Goal: Information Seeking & Learning: Learn about a topic

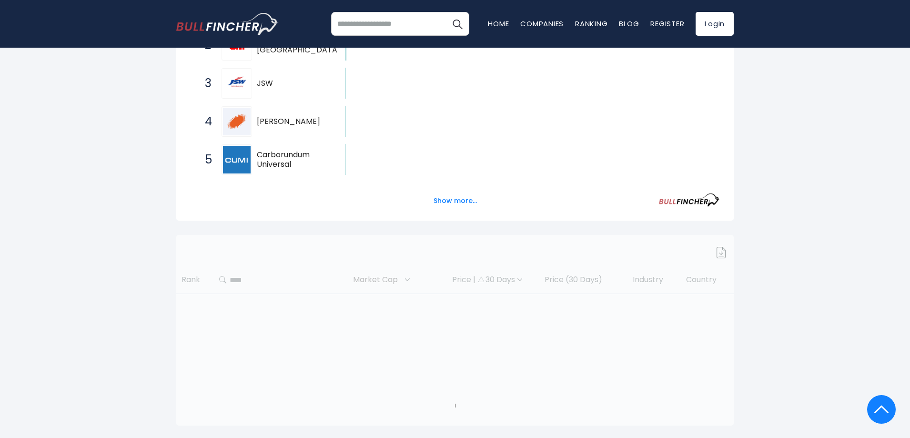
scroll to position [61, 0]
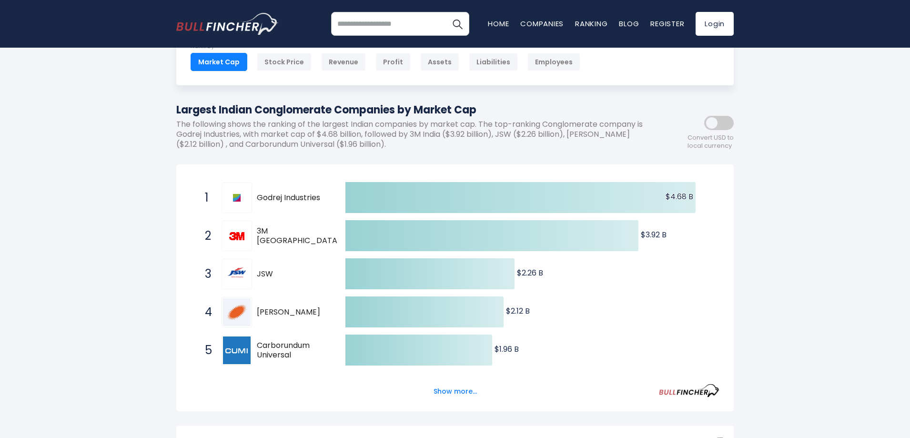
click at [268, 203] on div "1 Godrej Industries GODREJIND.NS" at bounding box center [264, 197] width 129 height 30
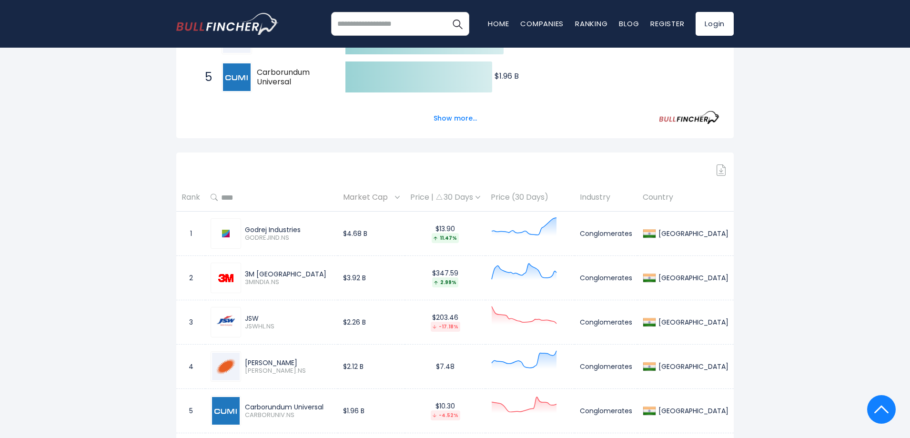
scroll to position [334, 0]
click at [245, 232] on div "Godrej Industries GODREJIND.NS" at bounding box center [286, 234] width 91 height 17
drag, startPoint x: 179, startPoint y: 234, endPoint x: 199, endPoint y: 234, distance: 19.5
click at [179, 234] on td "1" at bounding box center [190, 234] width 29 height 44
drag, startPoint x: 213, startPoint y: 236, endPoint x: 244, endPoint y: 235, distance: 31.9
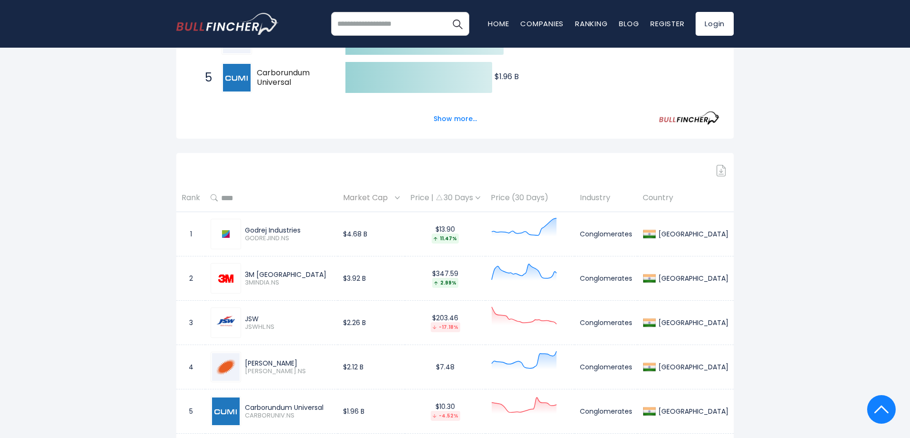
click at [213, 236] on div at bounding box center [226, 234] width 30 height 30
click at [393, 198] on span "Market Cap" at bounding box center [368, 198] width 50 height 15
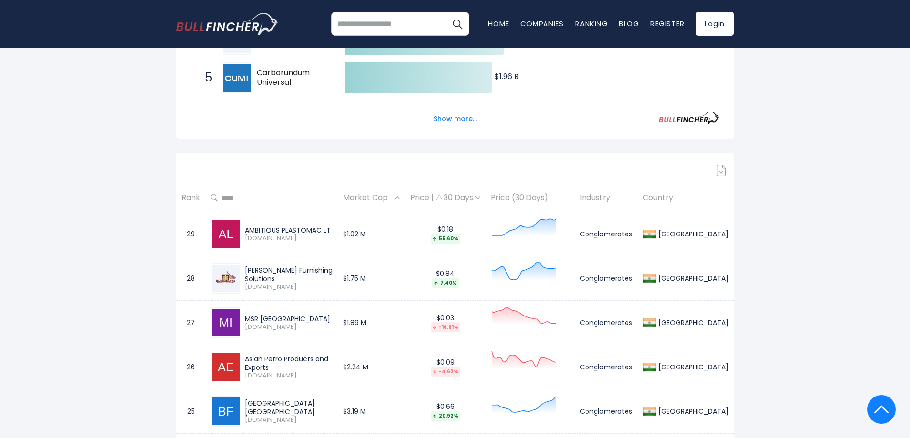
click at [393, 198] on span "Market Cap" at bounding box center [368, 198] width 50 height 15
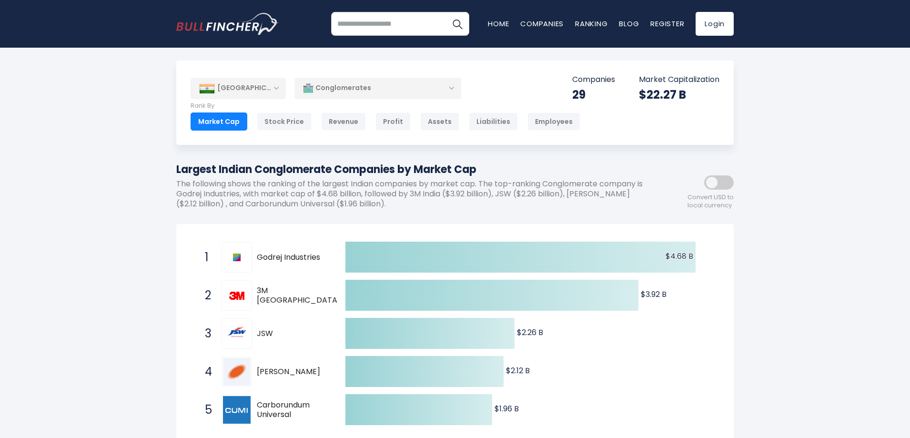
scroll to position [0, 0]
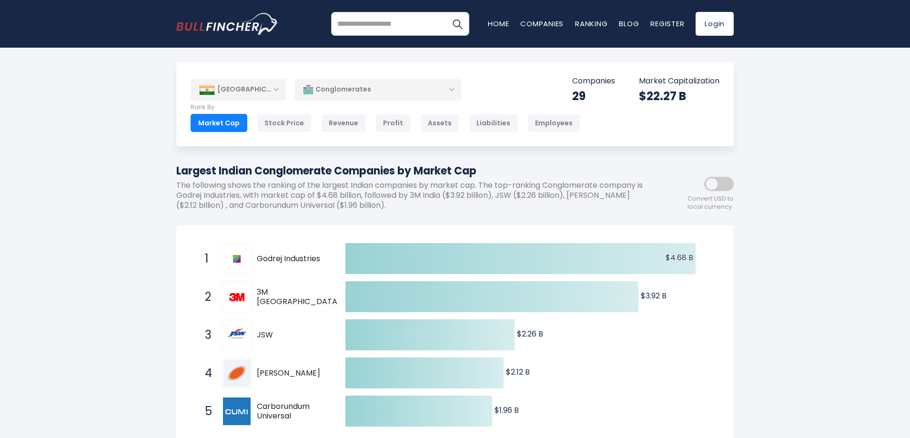
click at [322, 88] on div "Conglomerates" at bounding box center [377, 90] width 167 height 22
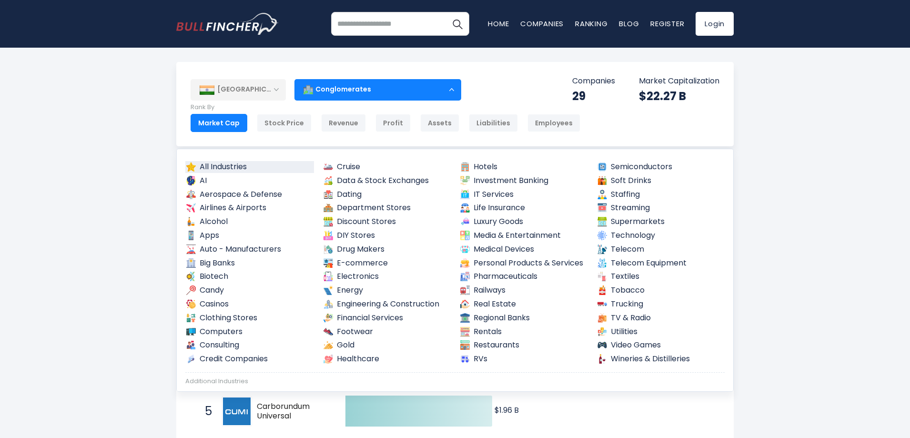
click at [248, 167] on link "All Industries" at bounding box center [249, 167] width 129 height 12
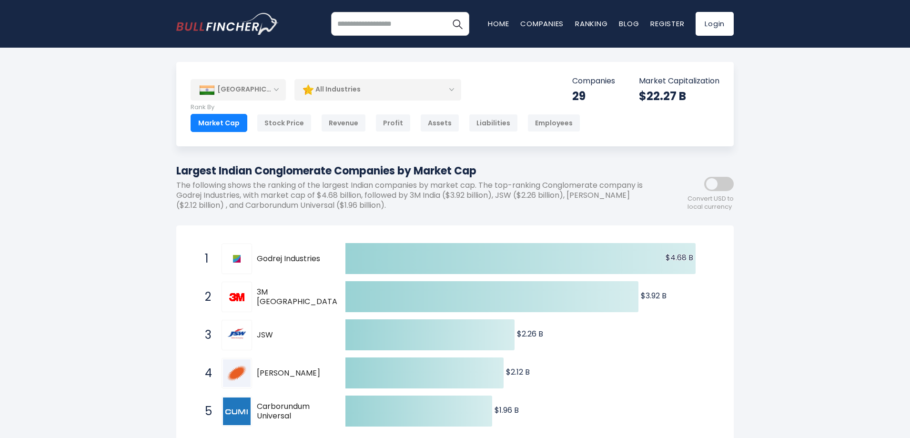
click at [222, 132] on div "Market Cap" at bounding box center [219, 123] width 57 height 18
click at [387, 94] on div "All Industries" at bounding box center [377, 90] width 167 height 22
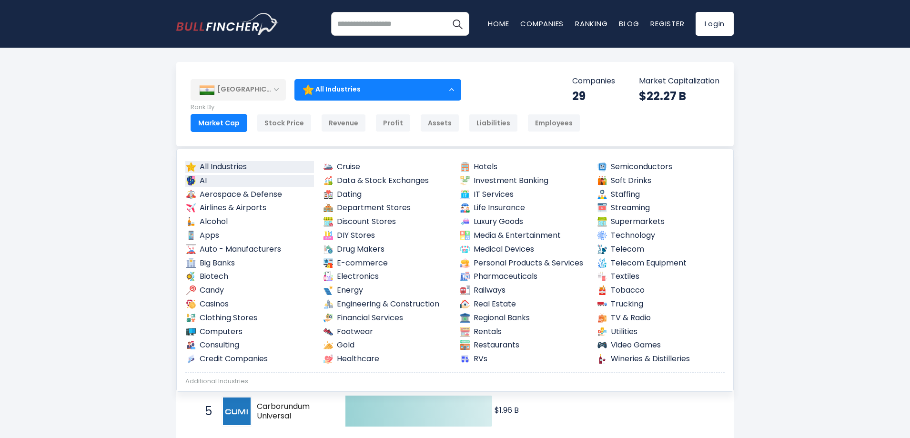
click at [240, 184] on link "AI" at bounding box center [249, 181] width 129 height 12
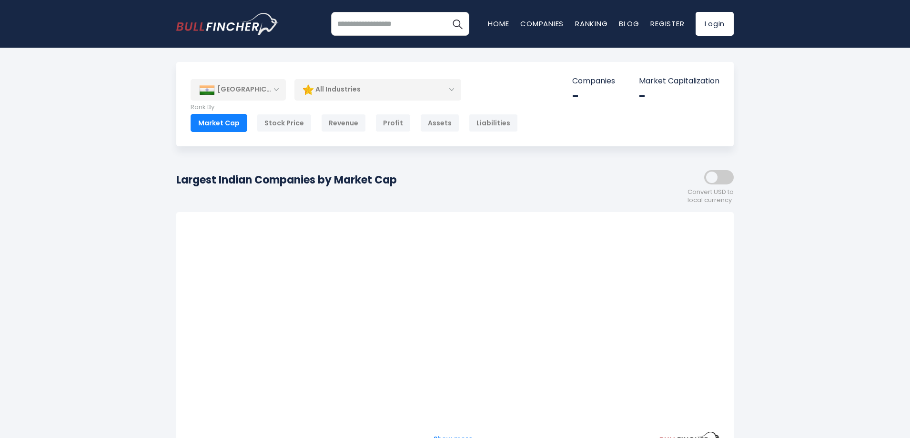
click at [350, 94] on div "All Industries" at bounding box center [377, 90] width 167 height 22
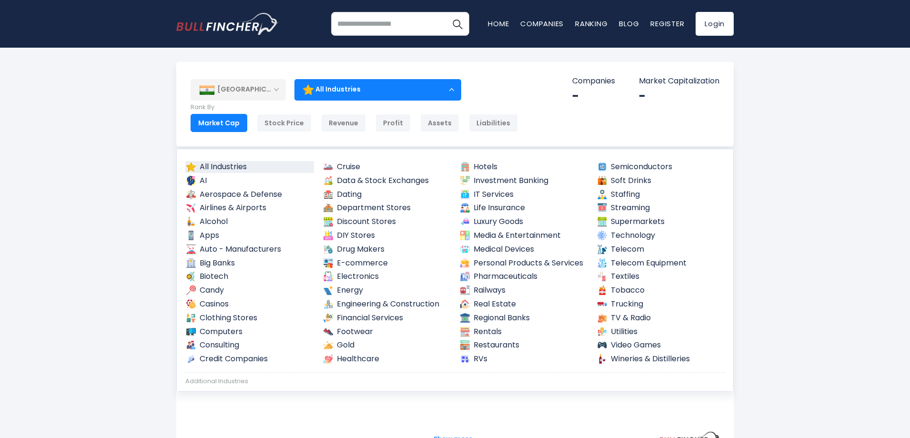
click at [288, 163] on link "All Industries" at bounding box center [249, 167] width 129 height 12
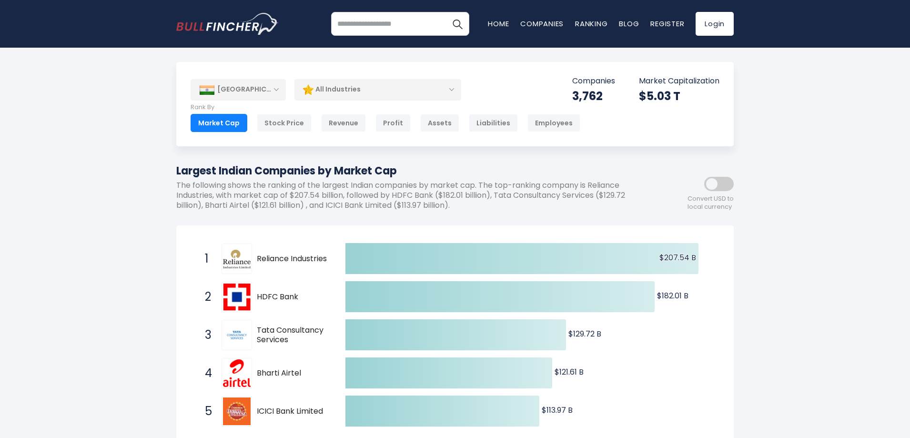
click at [346, 91] on div "All Industries" at bounding box center [377, 90] width 167 height 22
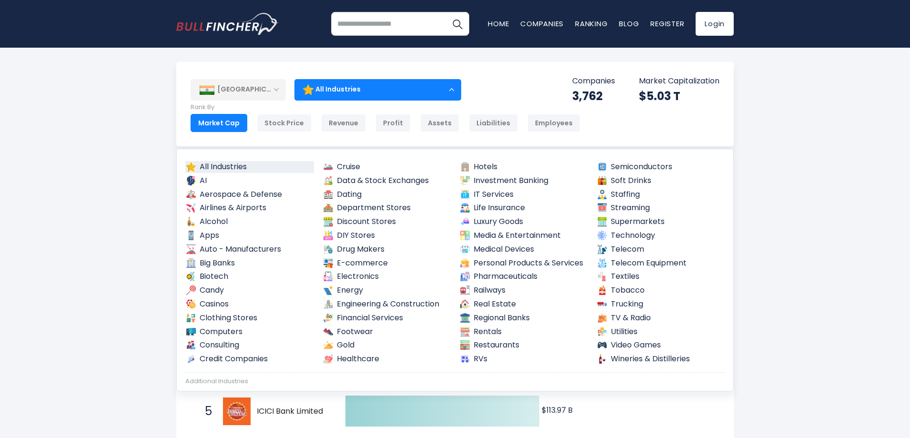
click at [346, 91] on div "All Industries" at bounding box center [377, 90] width 167 height 22
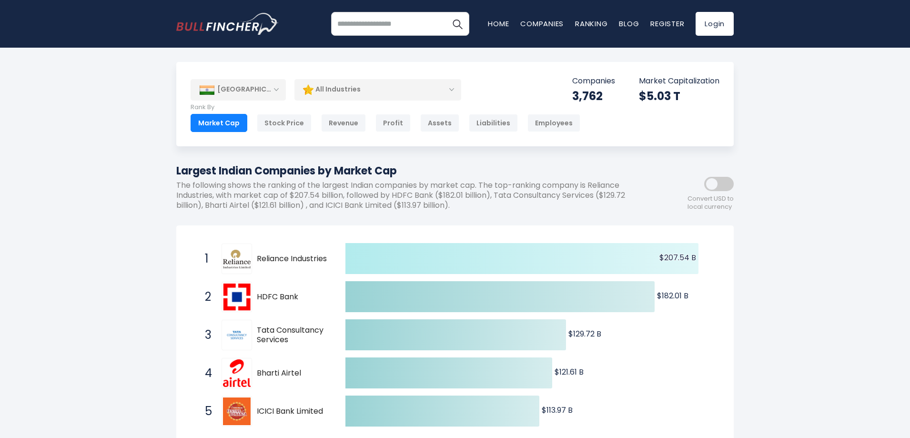
click at [386, 264] on icon at bounding box center [521, 258] width 353 height 31
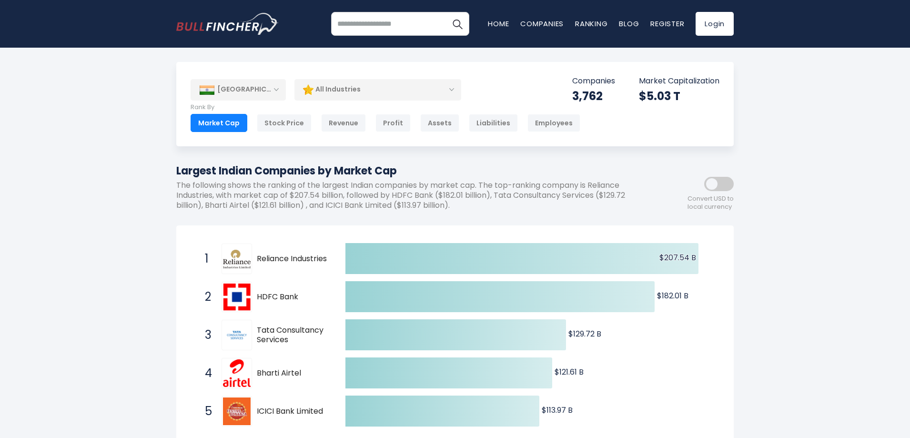
drag, startPoint x: 277, startPoint y: 261, endPoint x: 338, endPoint y: 262, distance: 61.0
click at [338, 262] on span "1 Reliance Industries RELIANCE.NS" at bounding box center [266, 258] width 143 height 35
click at [245, 92] on div "[GEOGRAPHIC_DATA]" at bounding box center [238, 89] width 95 height 21
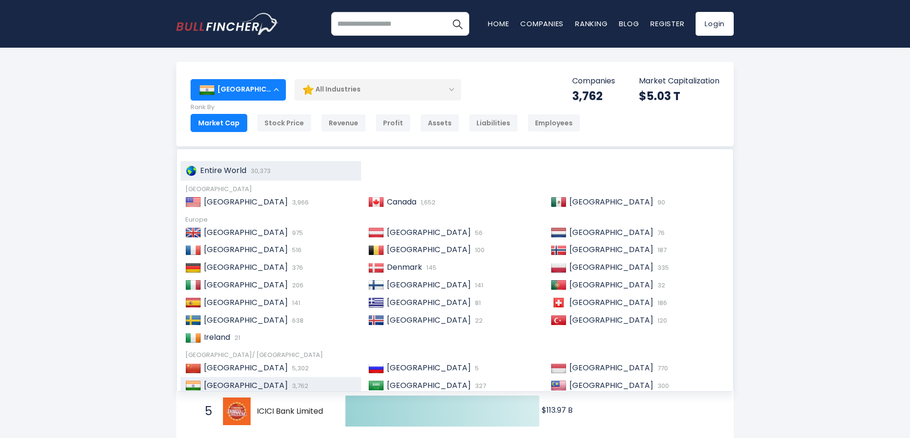
click at [224, 174] on span "Entire World" at bounding box center [223, 170] width 46 height 11
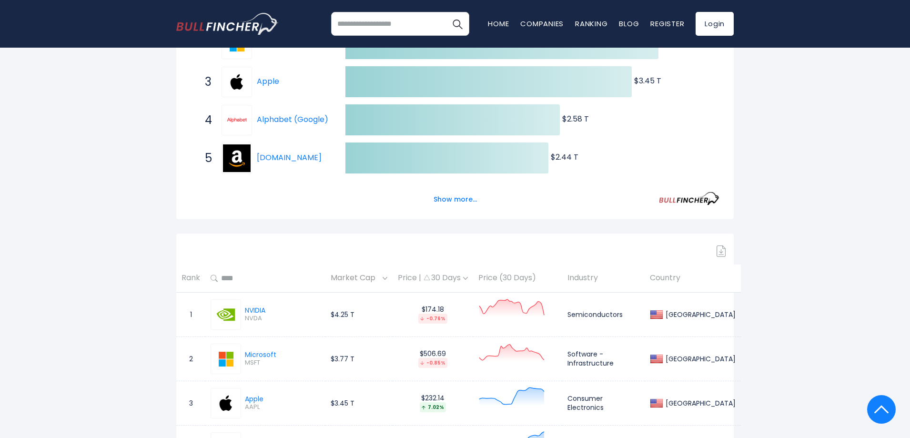
scroll to position [238, 0]
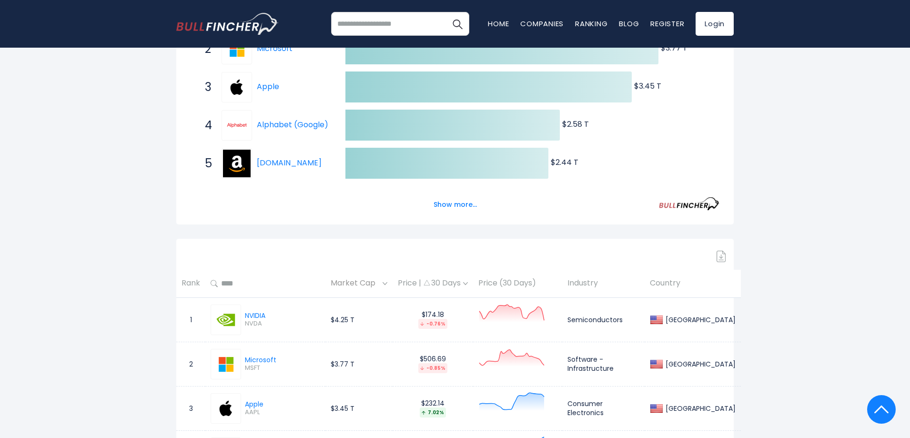
click at [679, 284] on th "Country" at bounding box center [693, 284] width 96 height 28
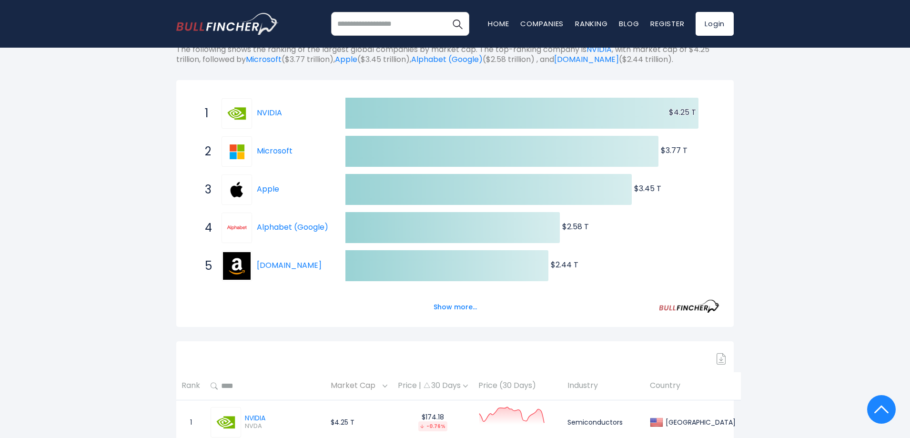
scroll to position [0, 0]
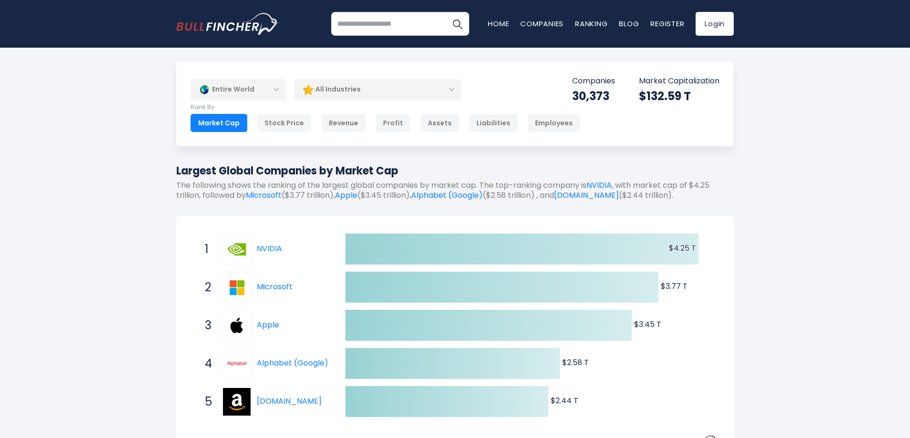
click at [267, 84] on div "Entire World" at bounding box center [238, 90] width 95 height 22
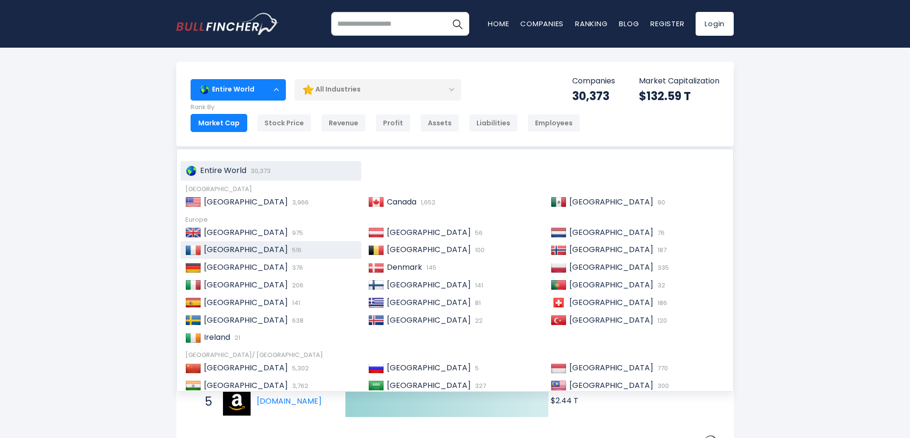
click at [256, 249] on div "France 516" at bounding box center [278, 250] width 155 height 10
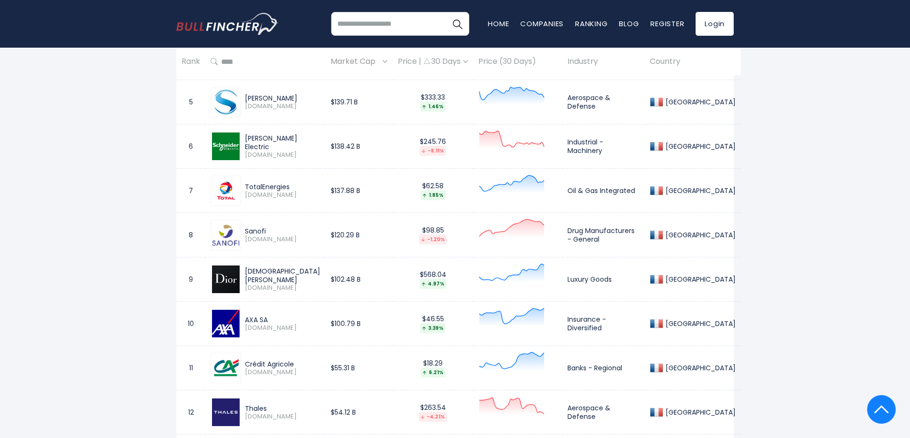
scroll to position [810, 0]
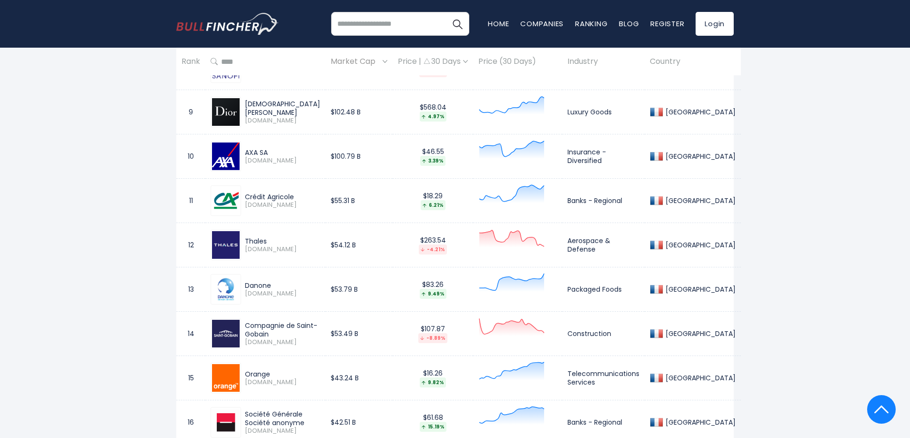
drag, startPoint x: 249, startPoint y: 333, endPoint x: 351, endPoint y: 328, distance: 101.6
click at [325, 328] on td "Compagnie de Saint-Gobain [DOMAIN_NAME]" at bounding box center [265, 334] width 120 height 44
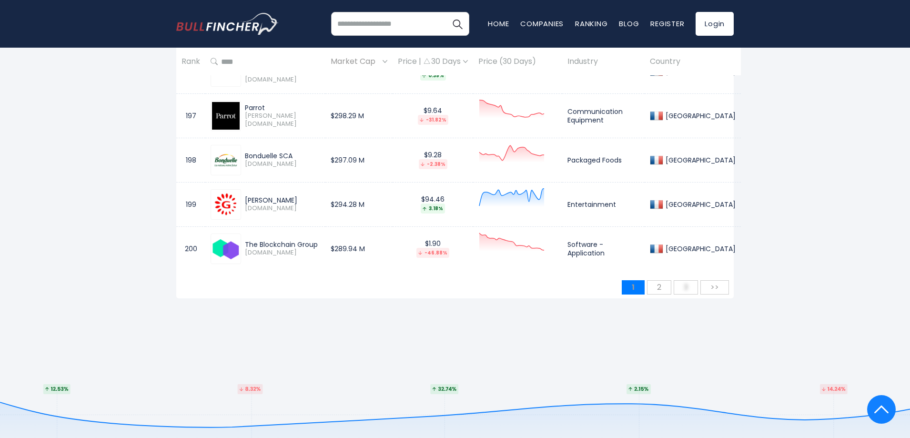
scroll to position [9146, 0]
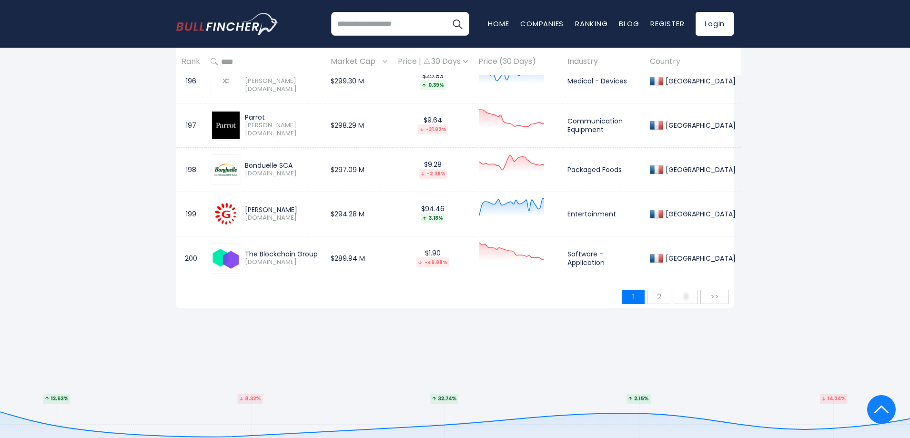
click at [654, 289] on span "2" at bounding box center [659, 297] width 14 height 16
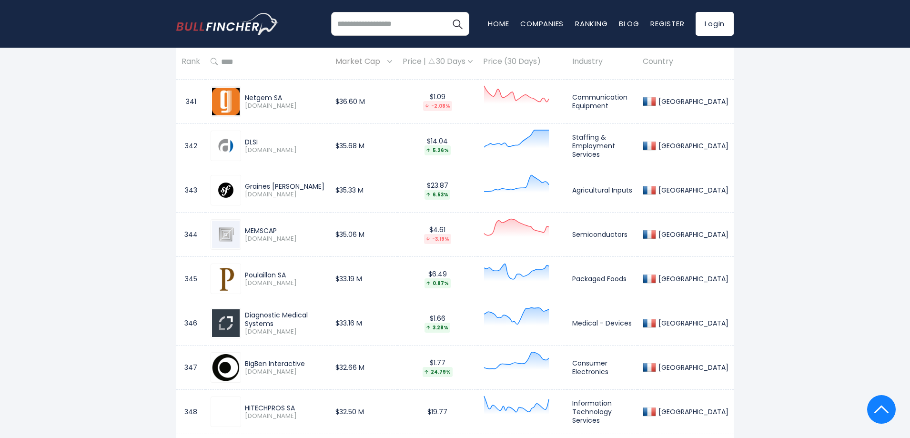
scroll to position [6660, 0]
